Goal: Information Seeking & Learning: Learn about a topic

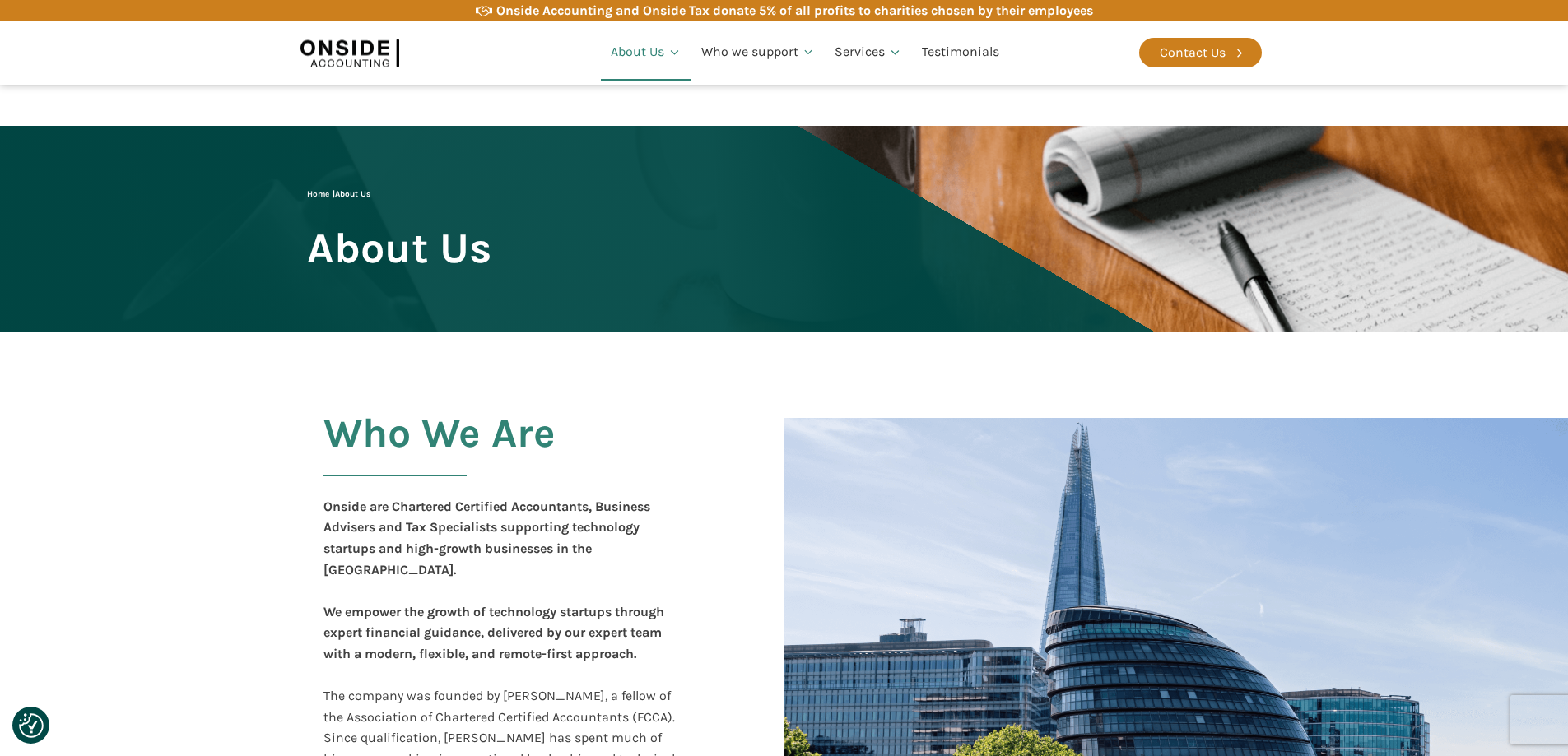
scroll to position [672, 0]
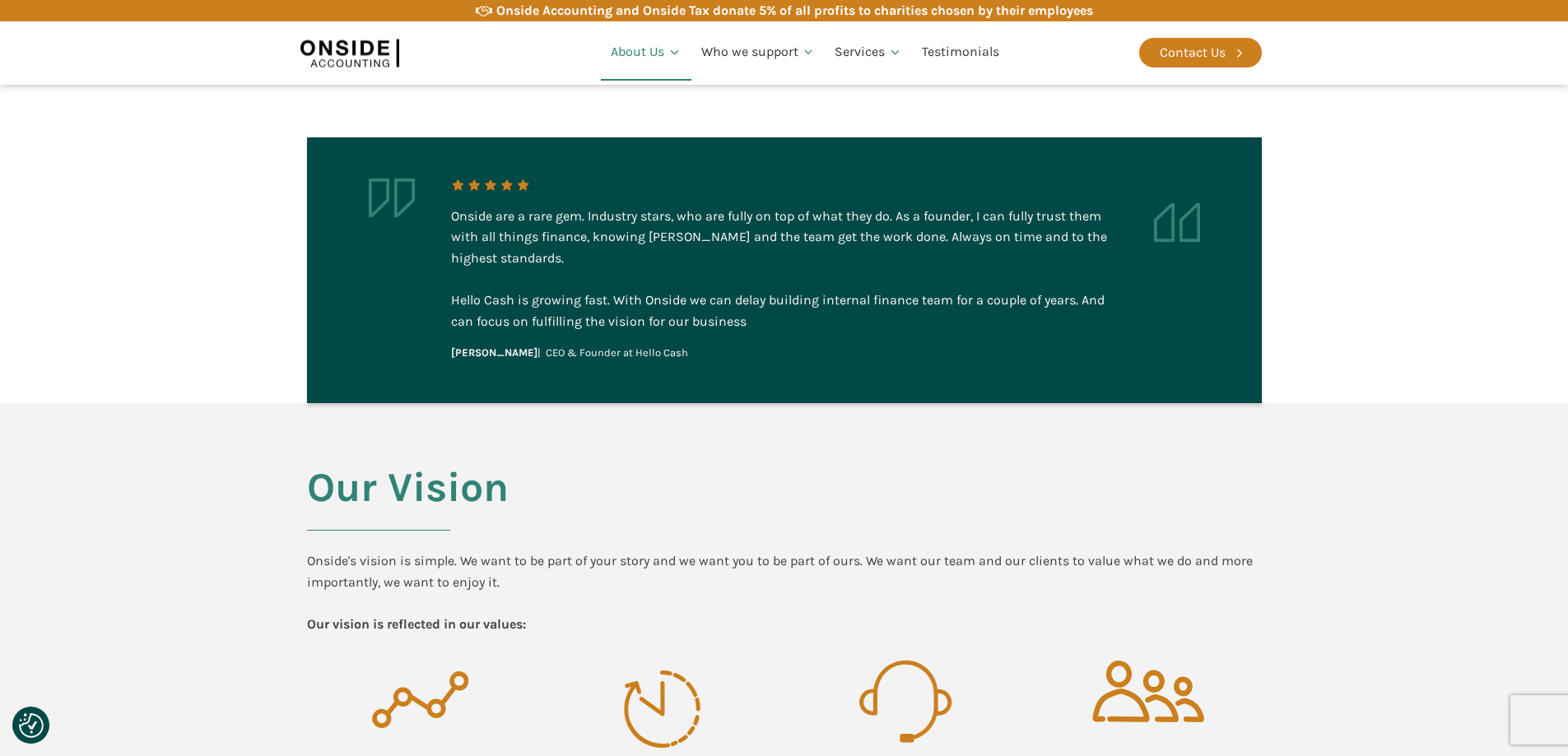
click at [269, 417] on section "Our Vision Onside's vision is simple. We want to be part of your story and we w…" at bounding box center [784, 682] width 1568 height 556
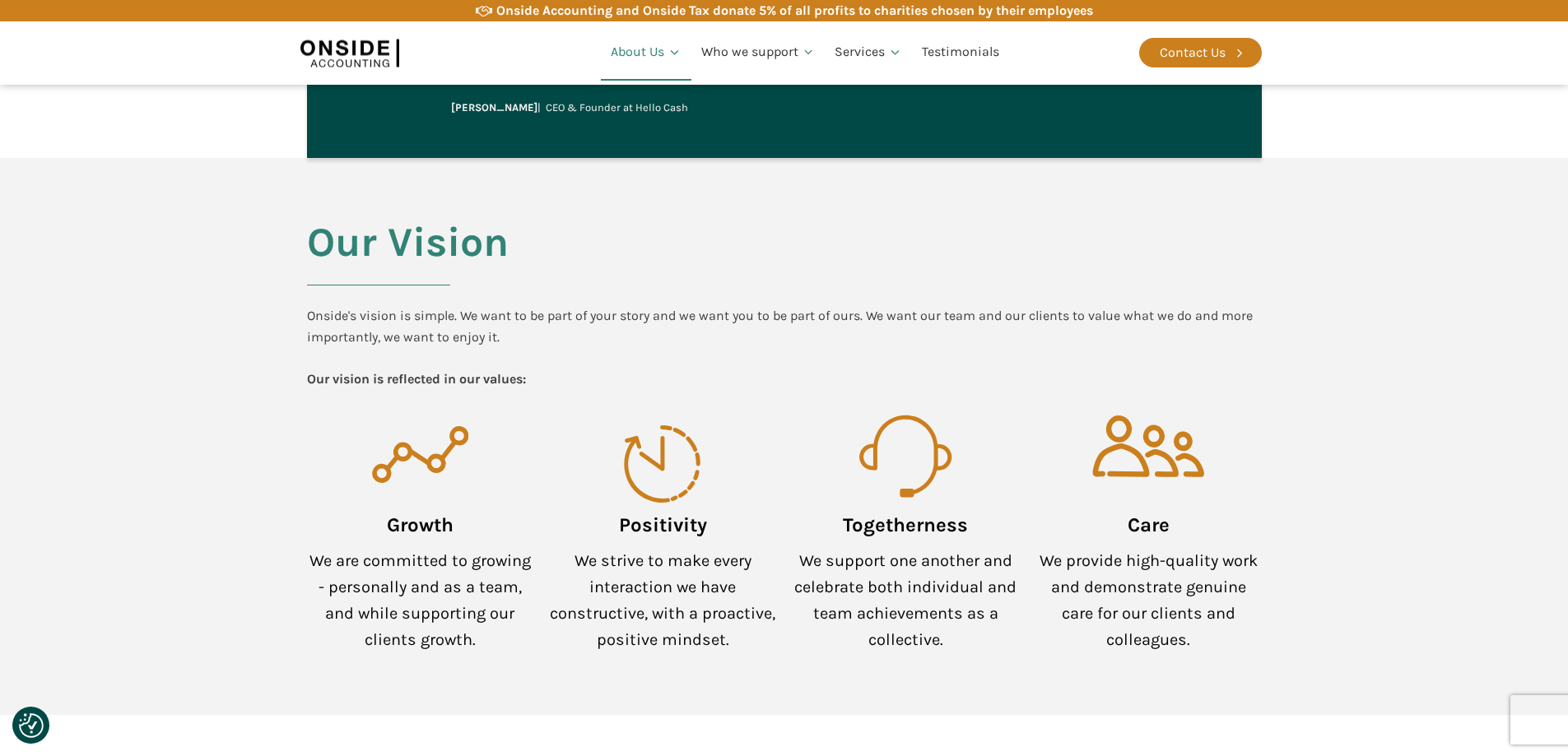
scroll to position [1084, 0]
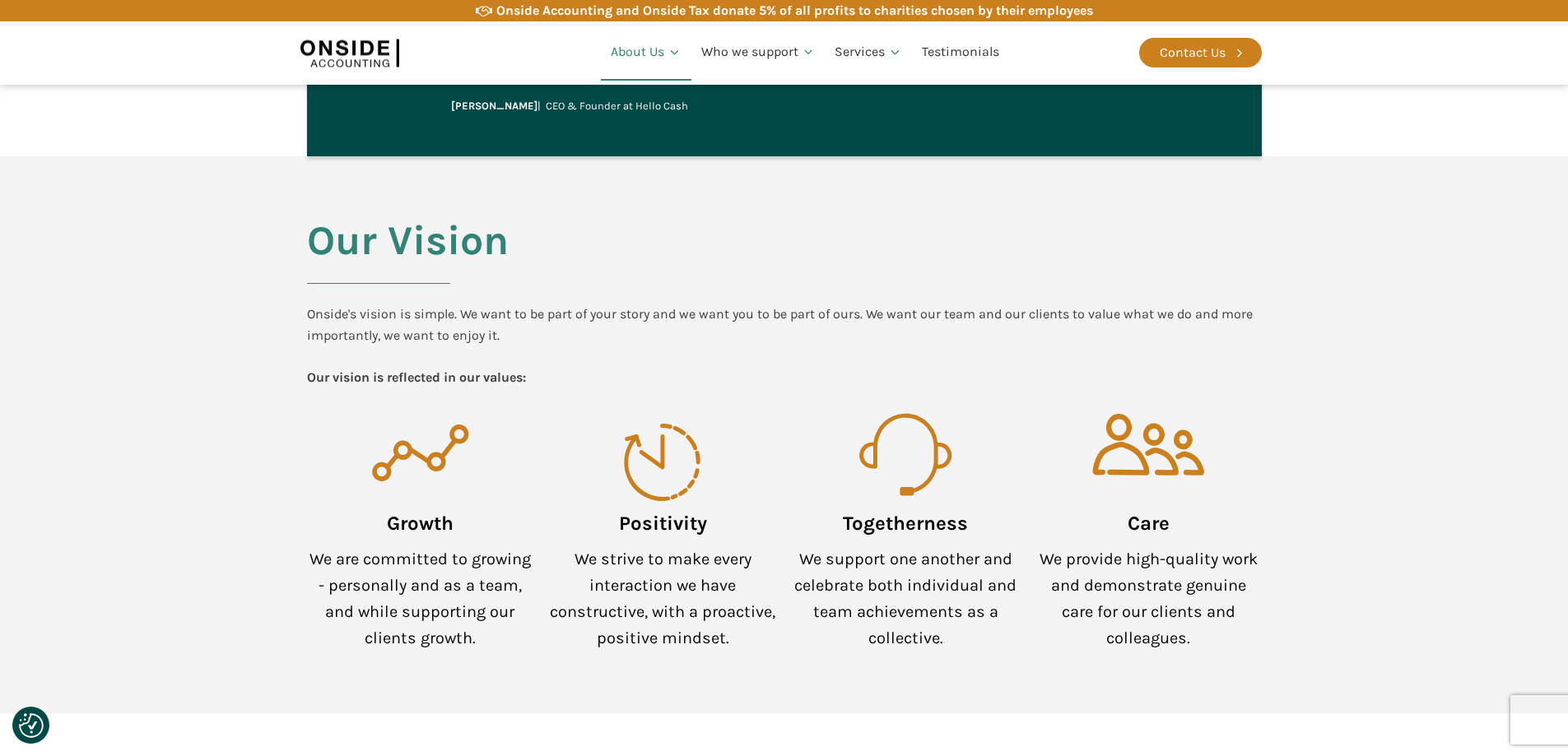
click at [569, 304] on div "Onside's vision is simple. We want to be part of your story and we want you to …" at bounding box center [784, 345] width 954 height 84
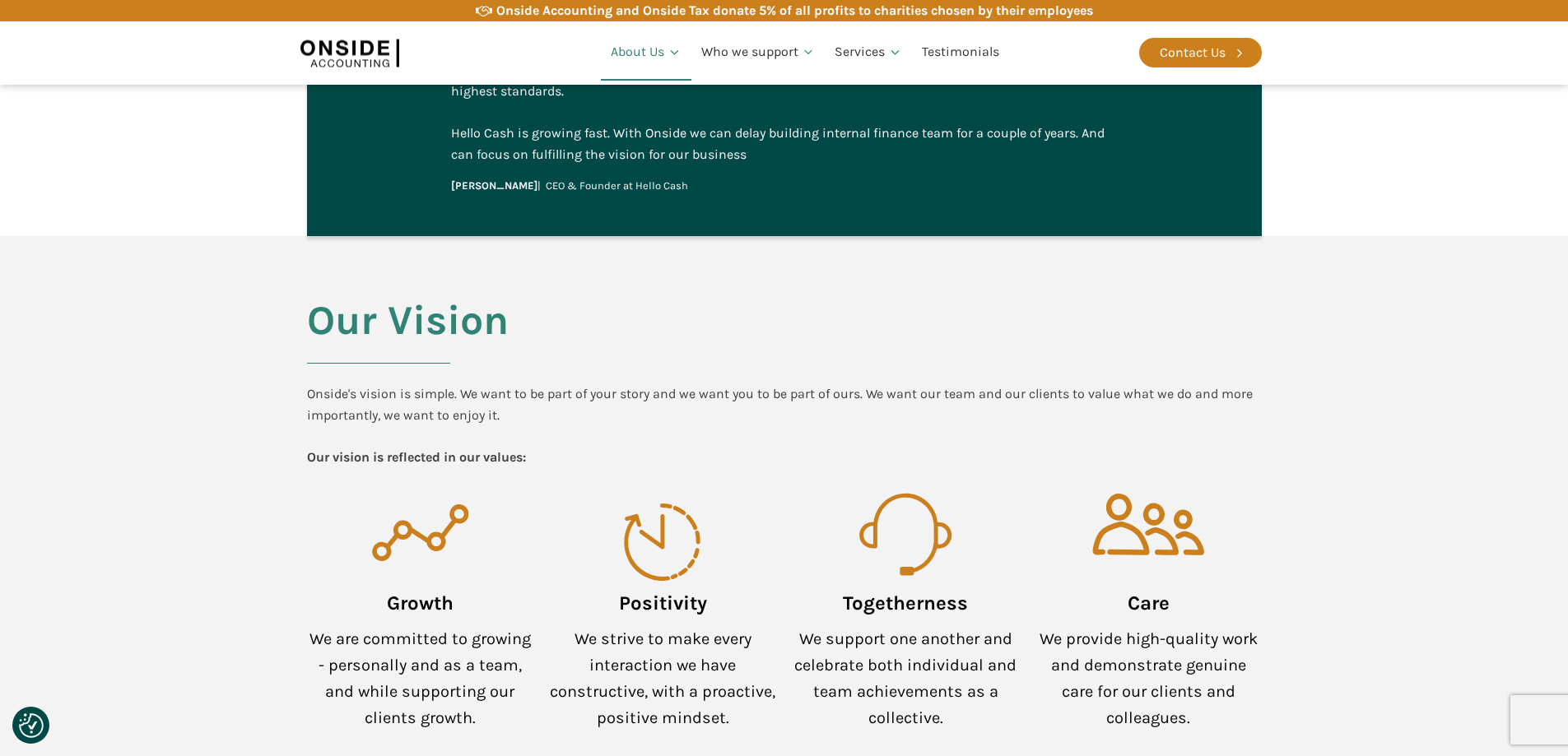
scroll to position [1001, 0]
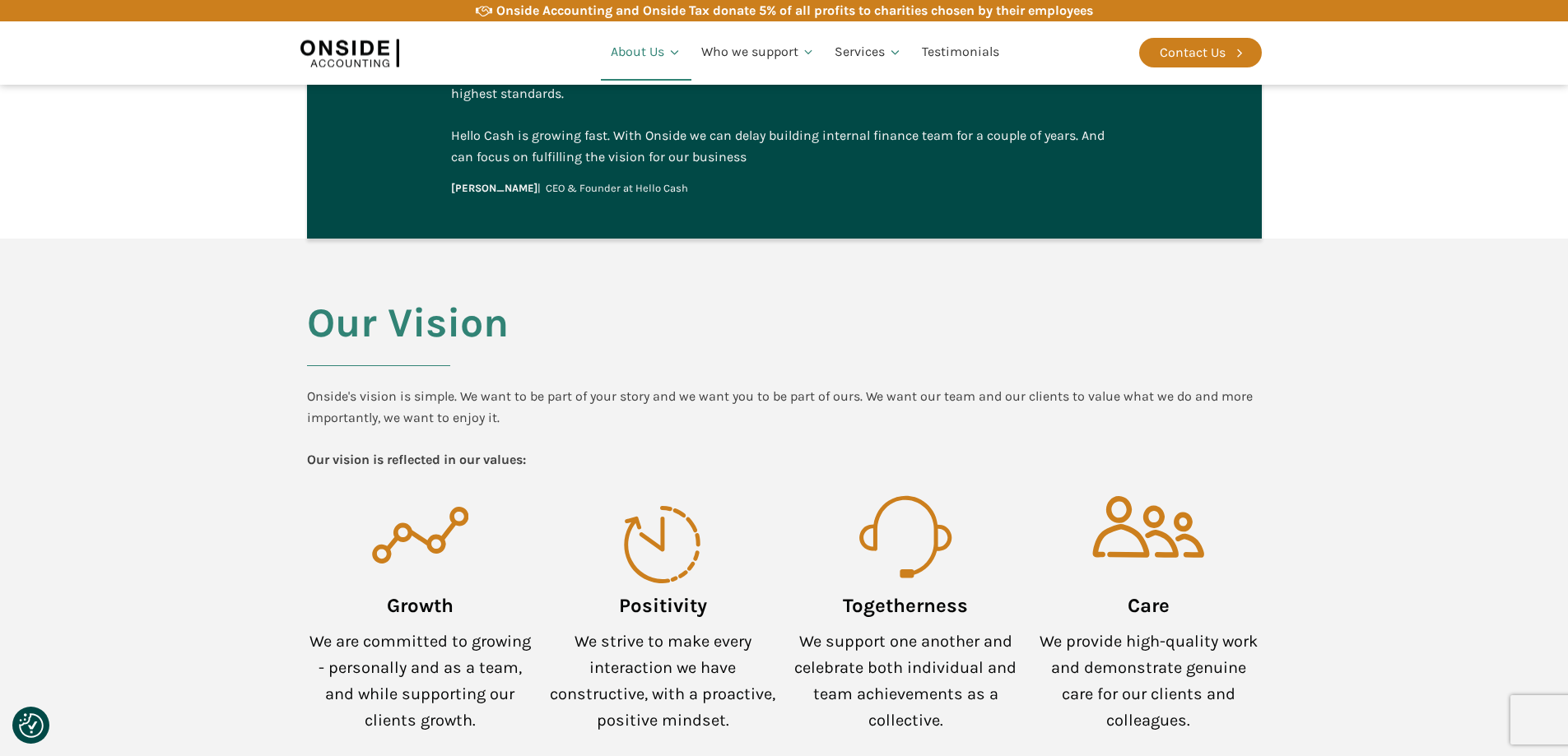
drag, startPoint x: 0, startPoint y: 175, endPoint x: 68, endPoint y: 228, distance: 86.2
click at [1, 177] on section "Onside are a rare gem. Industry stars, who are fully on top of what they do. As…" at bounding box center [784, 106] width 1568 height 266
click at [89, 427] on section "Our Vision Onside's vision is simple. We want to be part of your story and we w…" at bounding box center [784, 517] width 1568 height 556
click at [191, 407] on section "Our Vision Onside's vision is simple. We want to be part of your story and we w…" at bounding box center [784, 517] width 1568 height 556
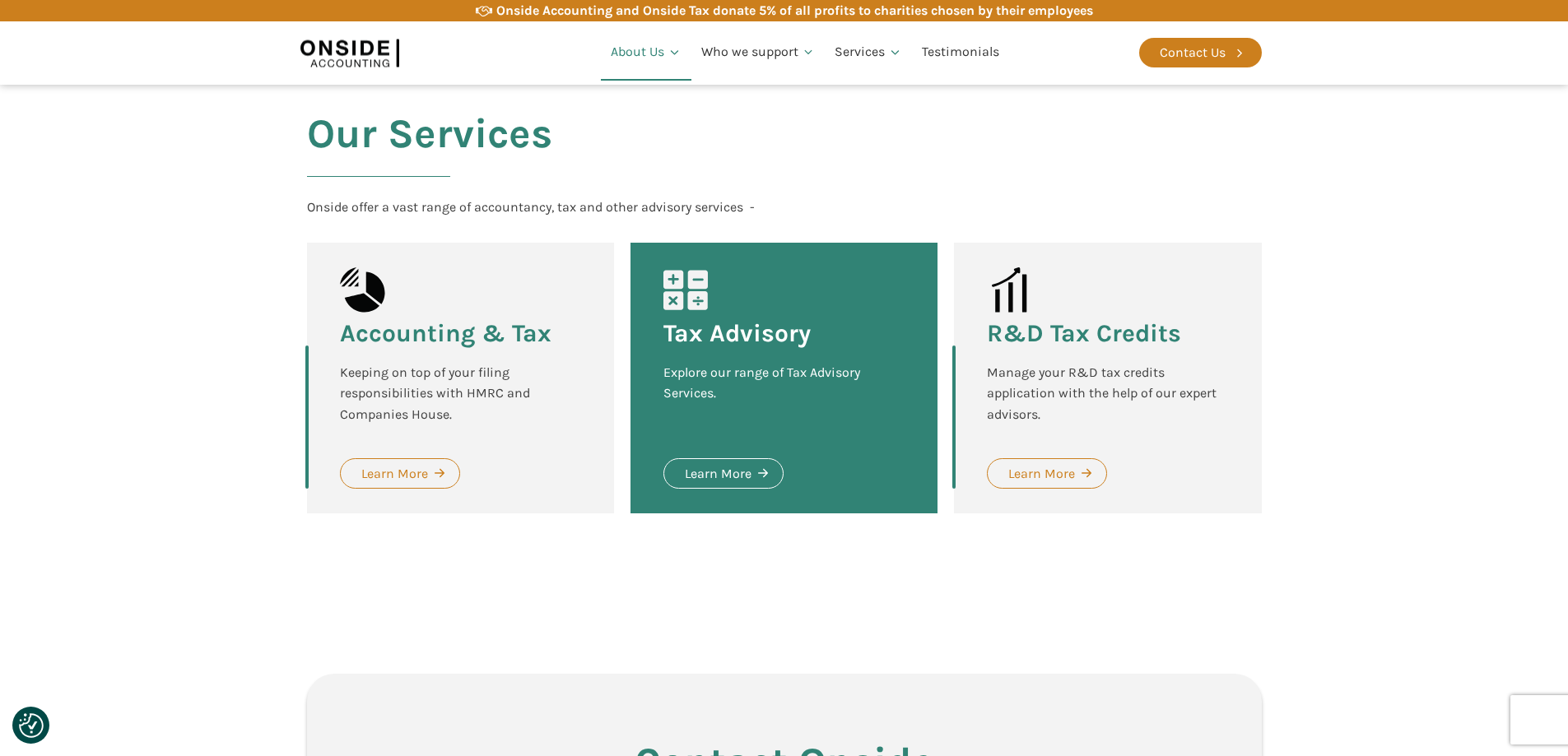
scroll to position [2071, 0]
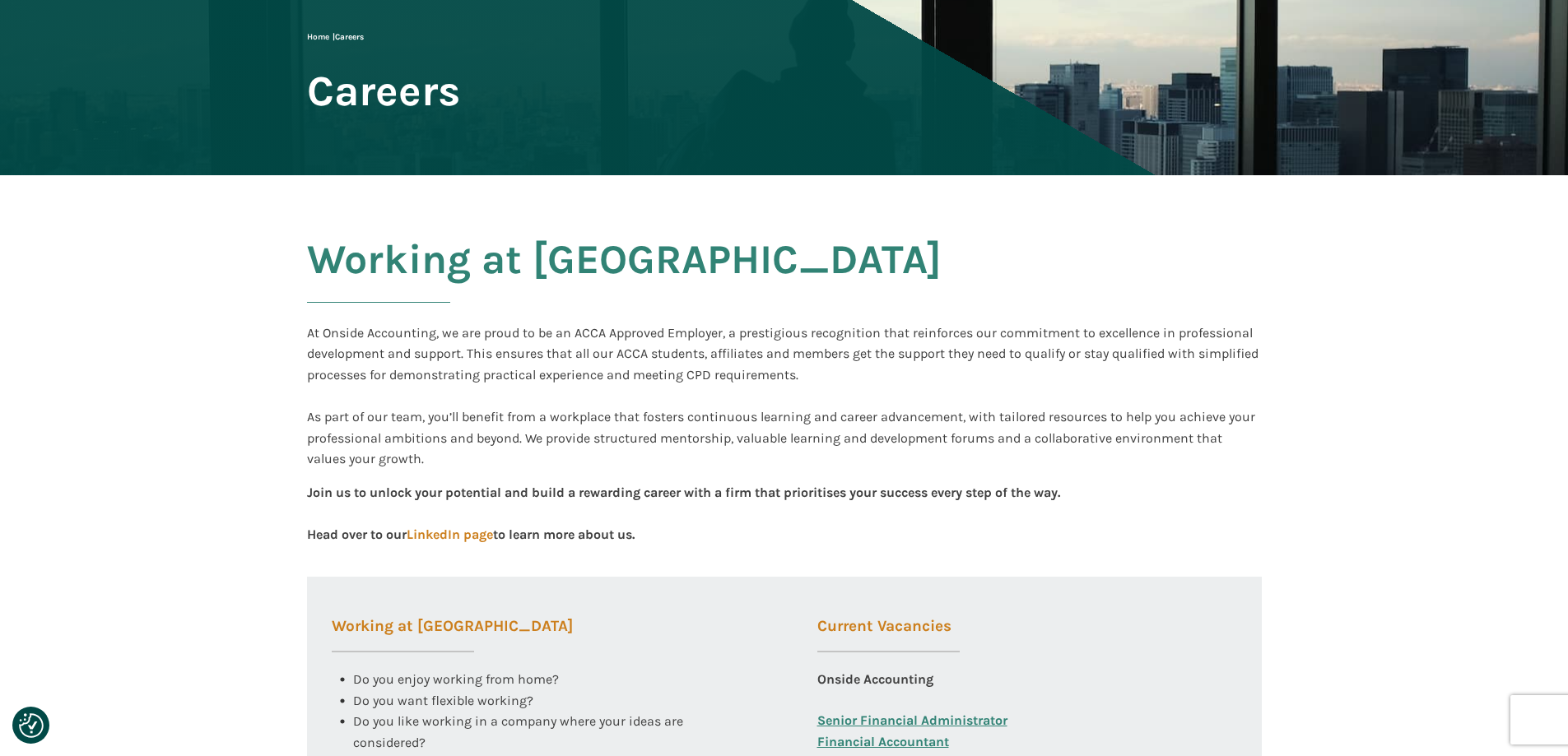
scroll to position [494, 0]
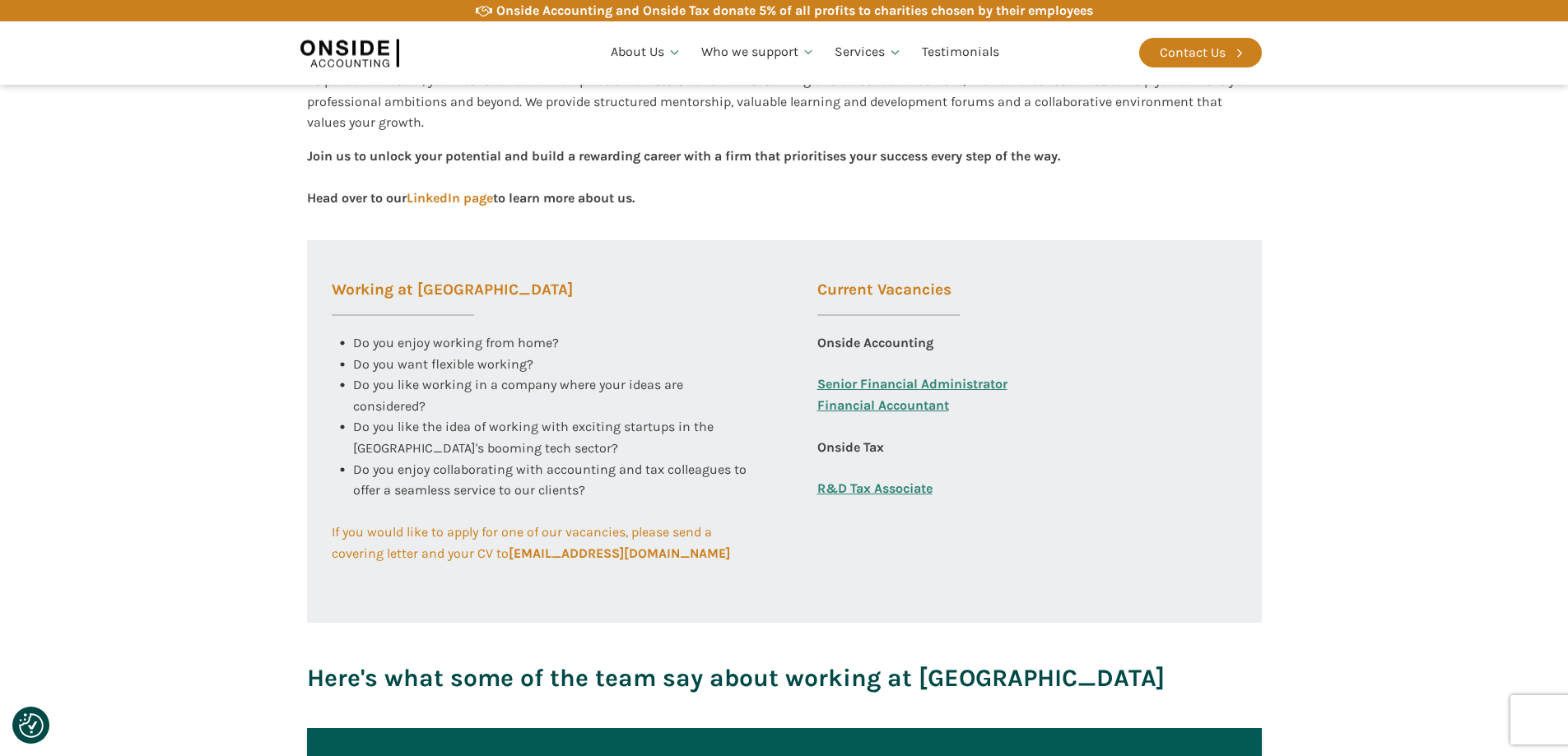
click at [871, 379] on link "Senior Financial Administrator" at bounding box center [913, 384] width 190 height 22
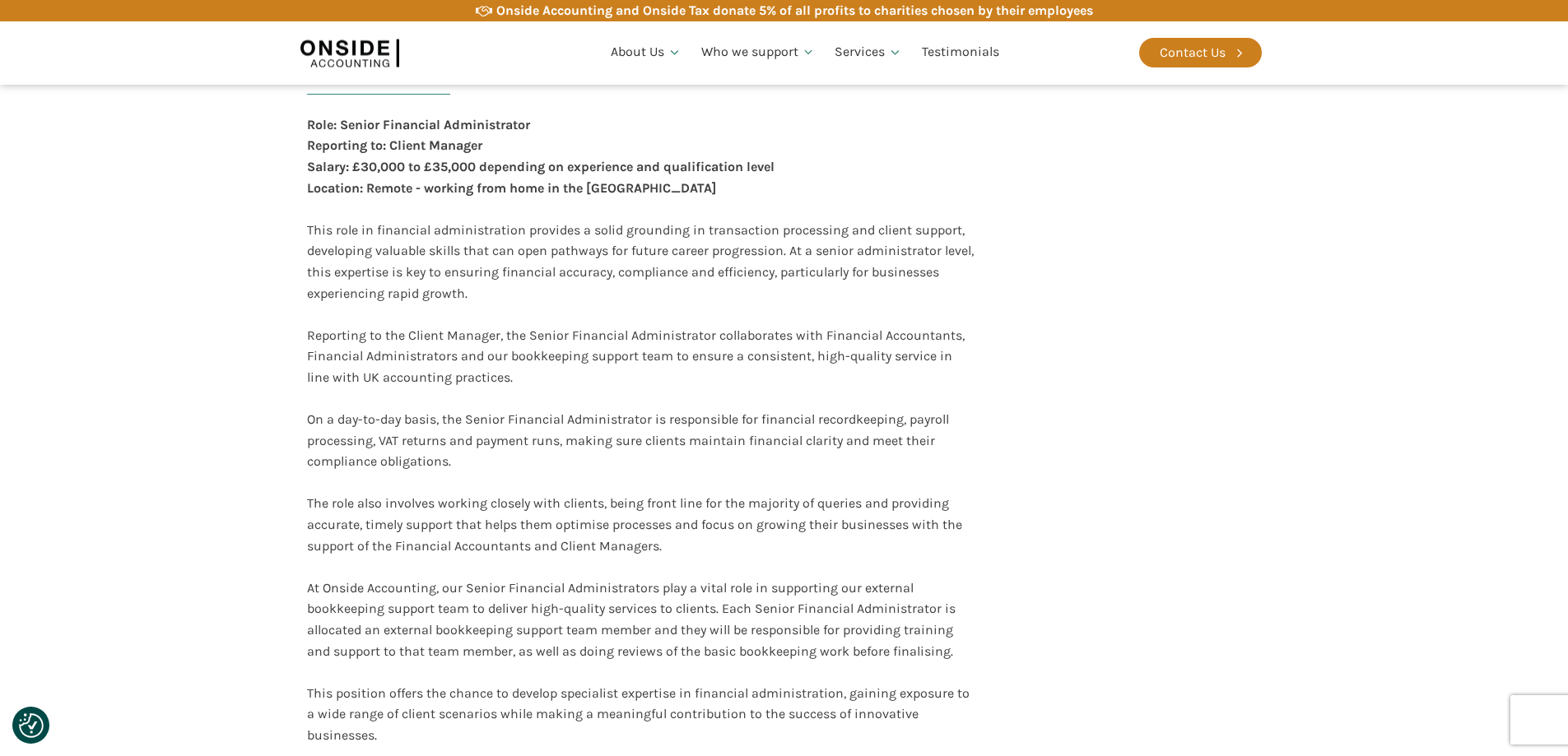
click at [178, 353] on section "Overview of the Role Role: Senior Financial Administrator Reporting to: Client …" at bounding box center [784, 374] width 1568 height 743
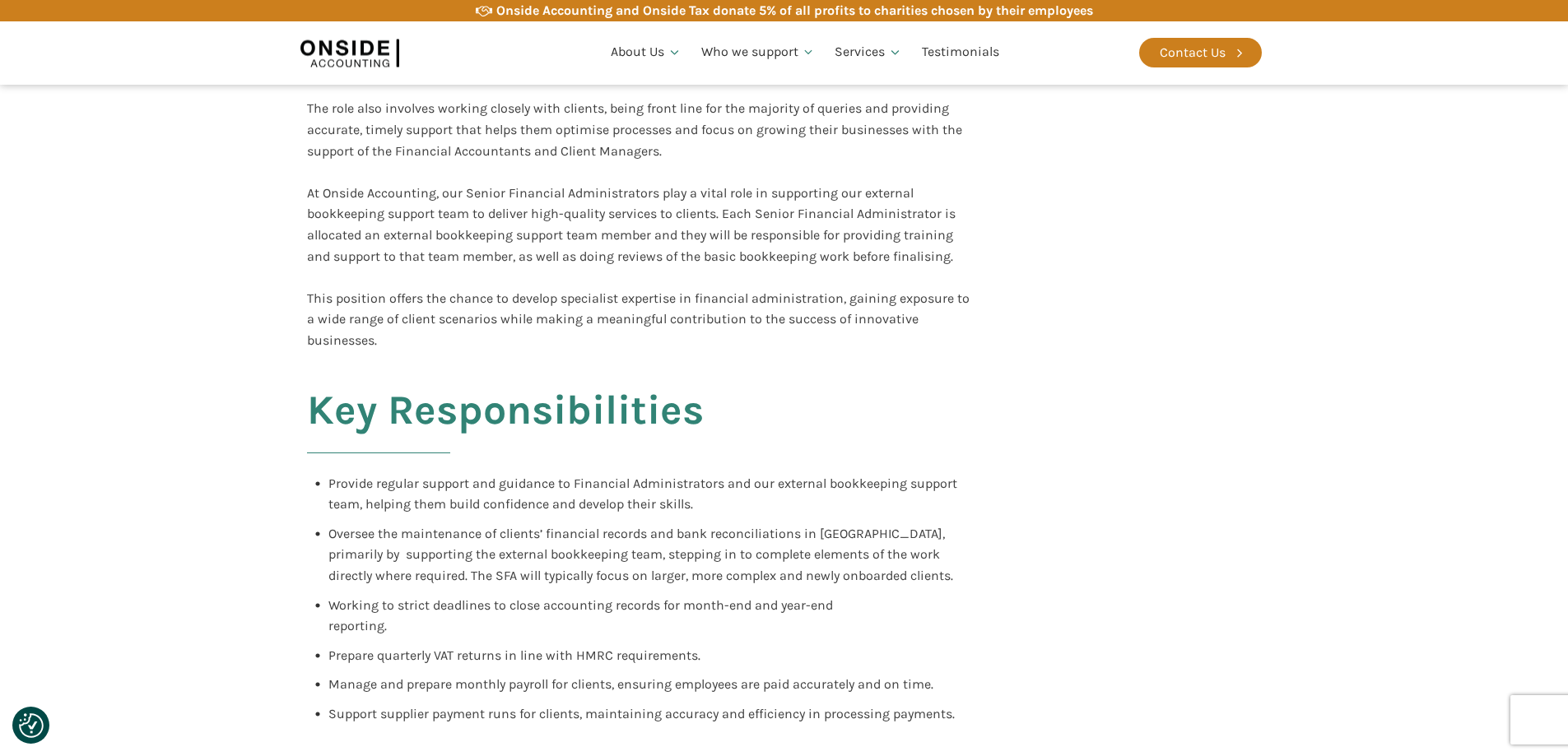
scroll to position [741, 0]
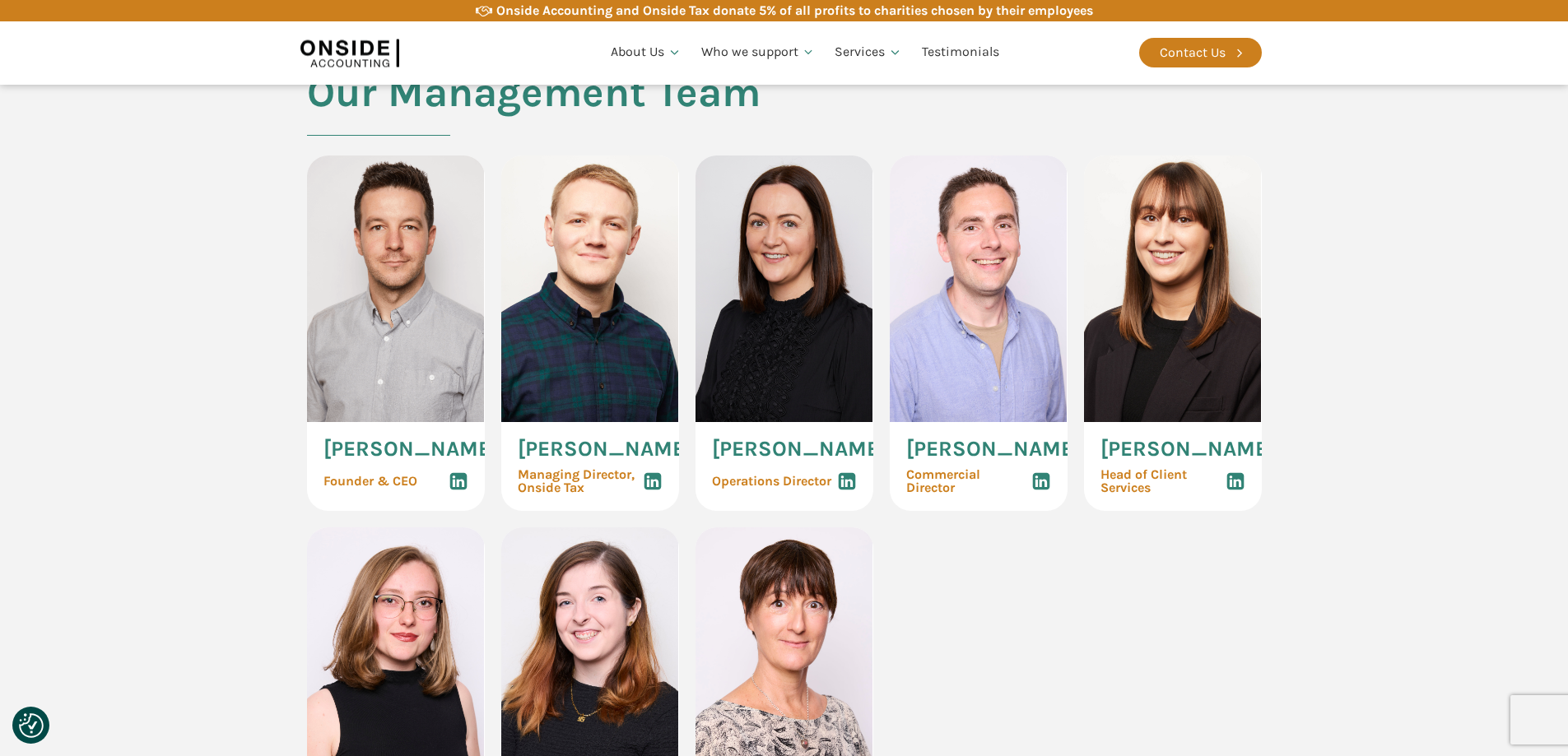
scroll to position [823, 0]
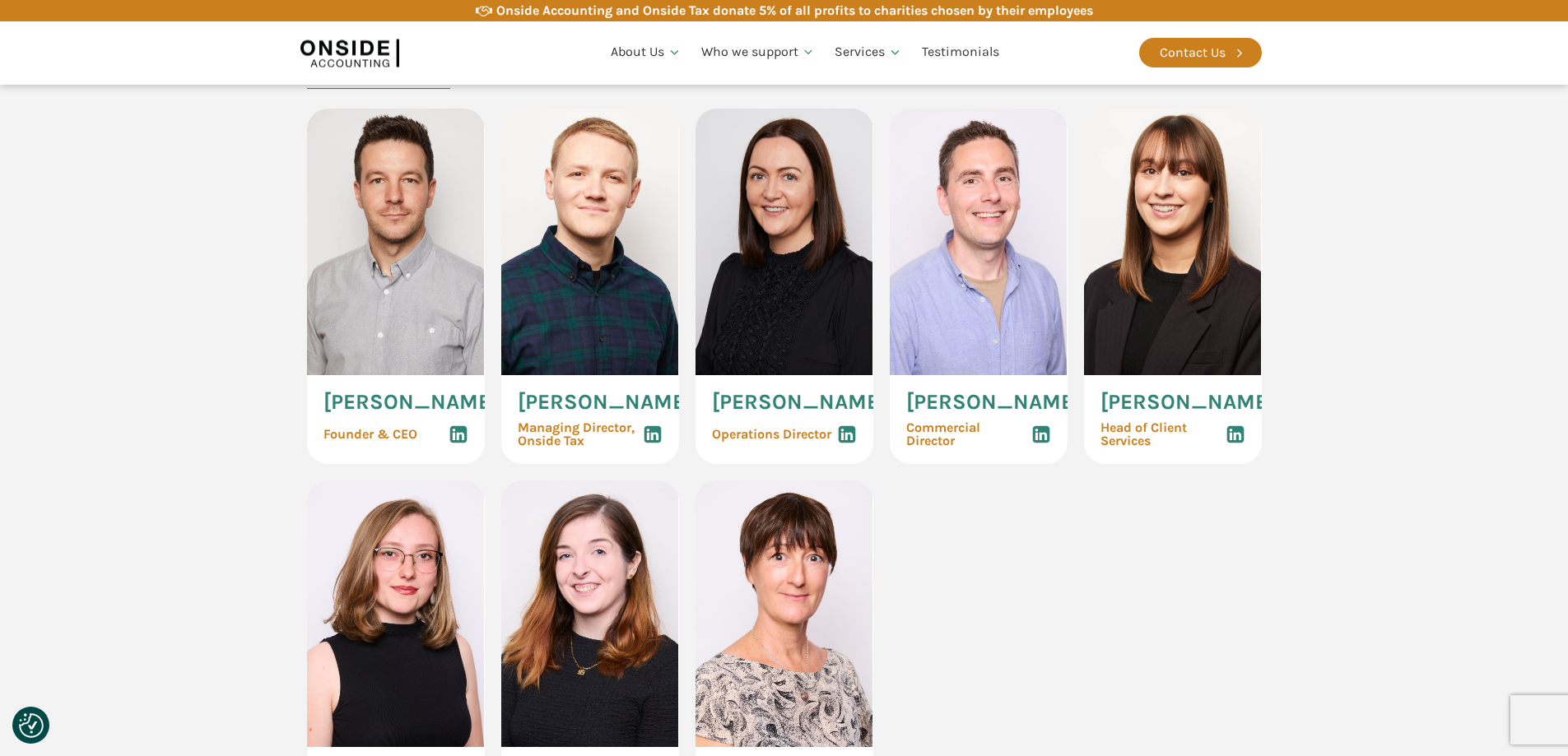
click at [1233, 444] on icon at bounding box center [1235, 434] width 20 height 20
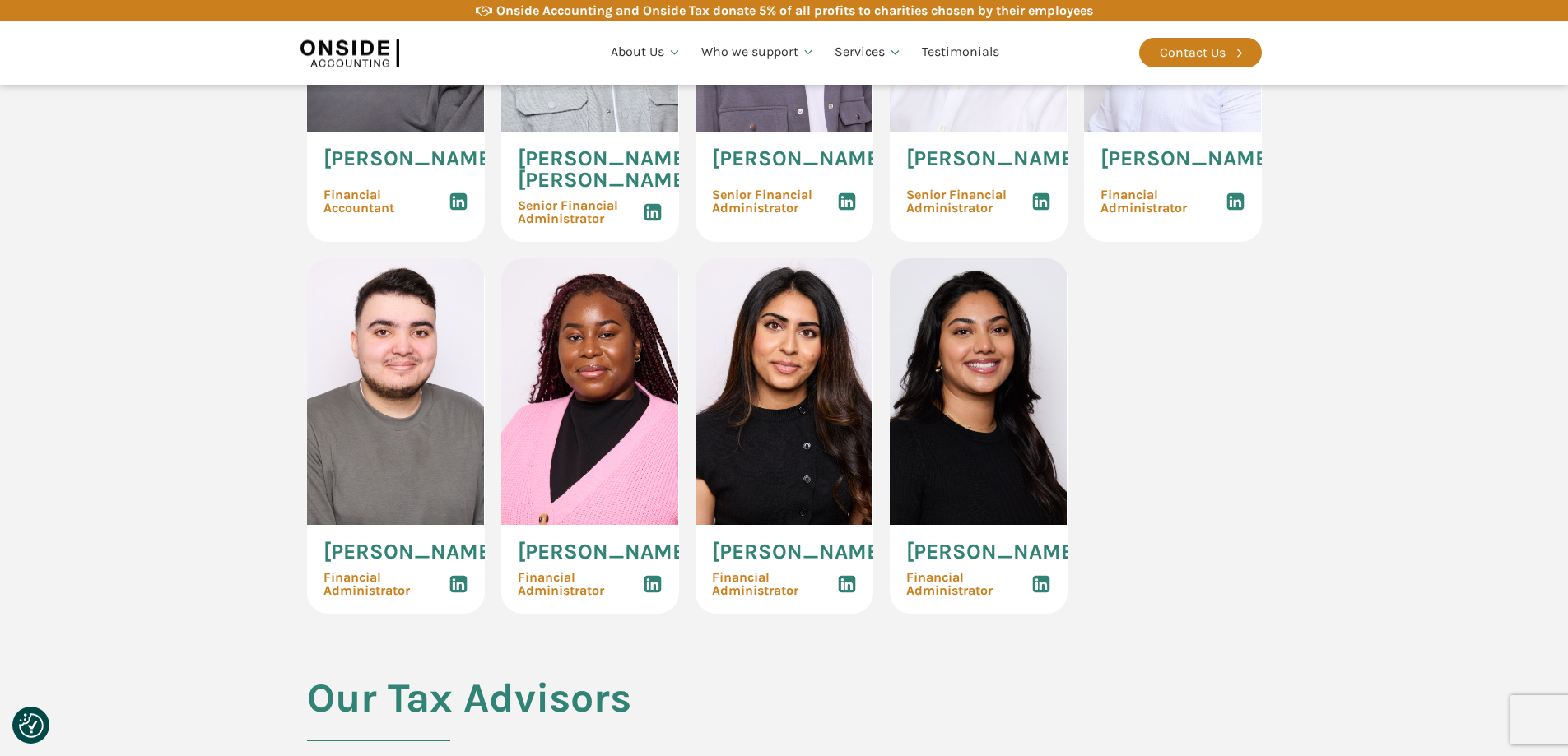
scroll to position [2715, 0]
